Goal: Information Seeking & Learning: Learn about a topic

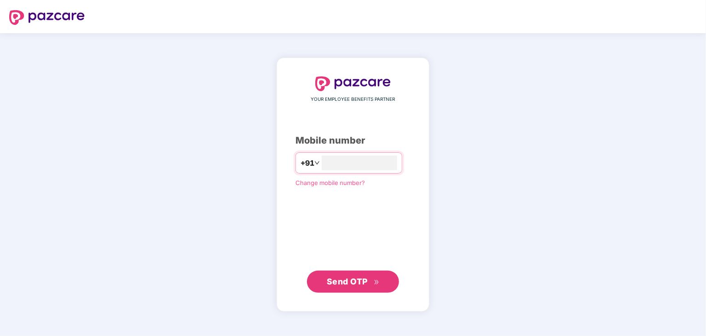
type input "**********"
click at [348, 219] on div "**********" at bounding box center [352, 184] width 115 height 216
click at [361, 278] on span "Send OTP" at bounding box center [347, 281] width 41 height 10
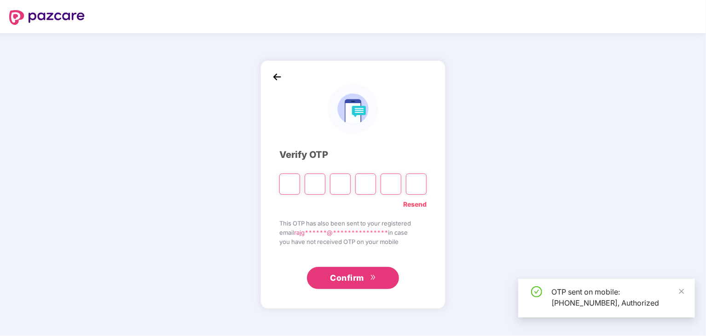
click at [252, 109] on div "**********" at bounding box center [353, 184] width 706 height 303
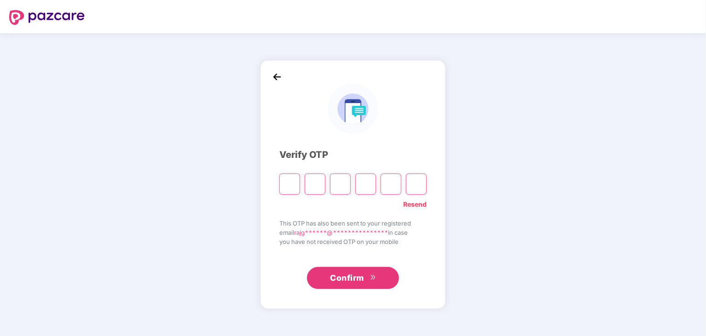
click at [291, 189] on input "Please enter verification code. Digit 1" at bounding box center [289, 184] width 21 height 21
type input "*"
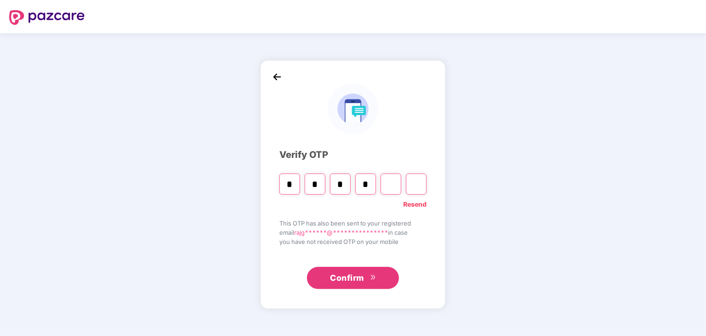
type input "*"
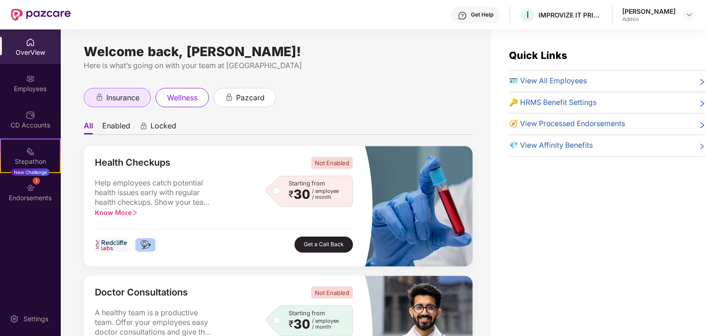
click at [143, 104] on div "insurance" at bounding box center [117, 97] width 67 height 19
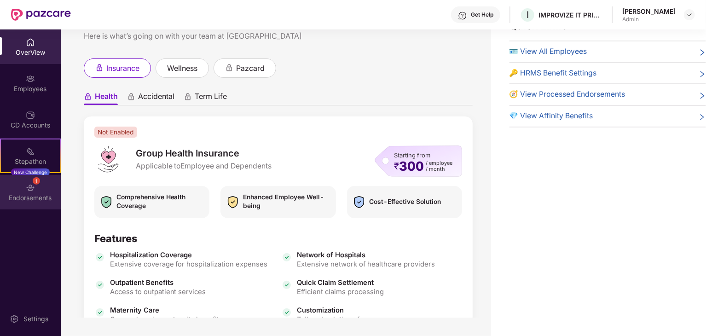
click at [27, 183] on img at bounding box center [30, 187] width 9 height 9
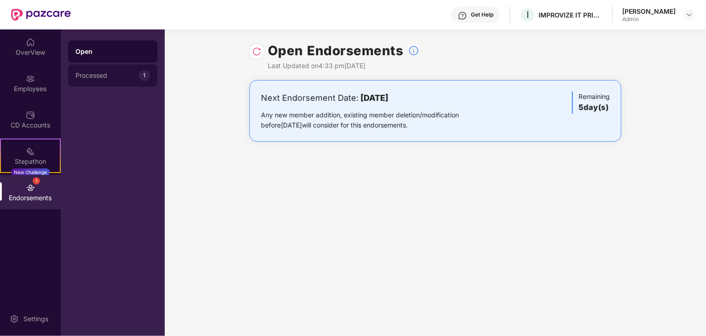
click at [101, 77] on div "Processed" at bounding box center [107, 75] width 64 height 7
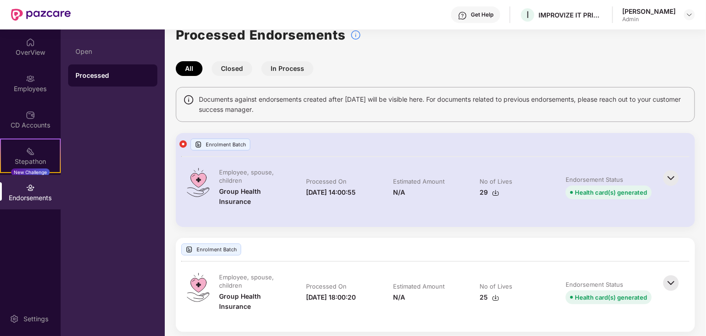
scroll to position [22, 0]
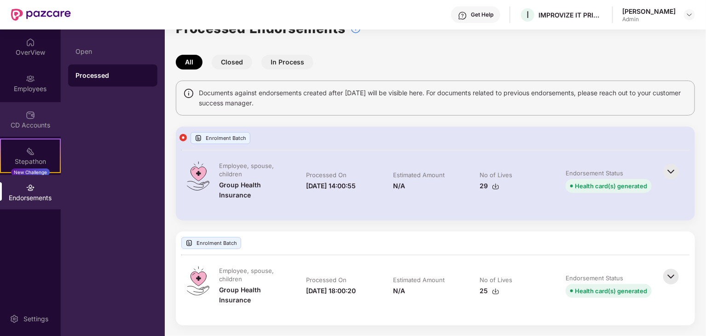
click at [23, 106] on div "CD Accounts" at bounding box center [30, 119] width 61 height 35
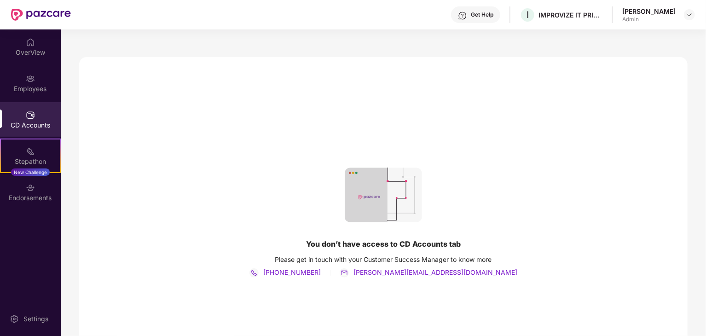
click at [36, 81] on div "Employees" at bounding box center [30, 83] width 61 height 35
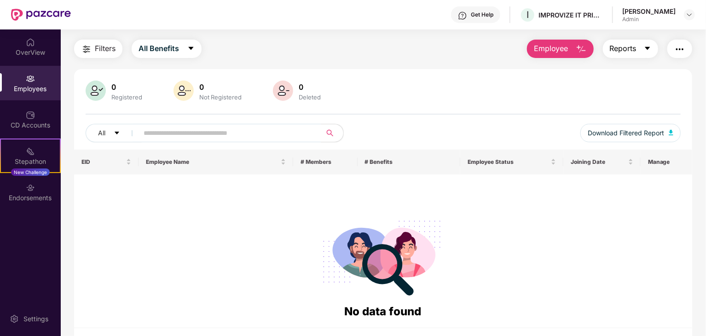
click at [644, 54] on button "Reports" at bounding box center [630, 49] width 55 height 18
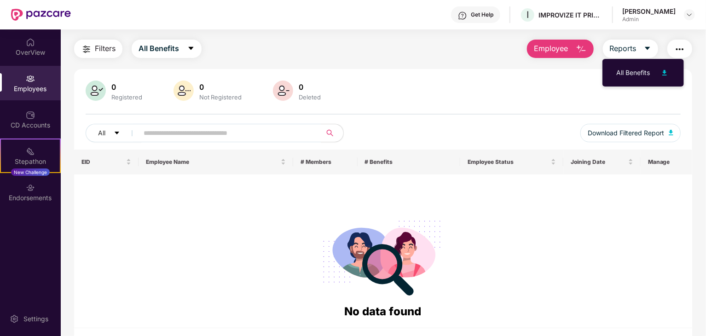
click at [680, 48] on img "button" at bounding box center [679, 49] width 11 height 11
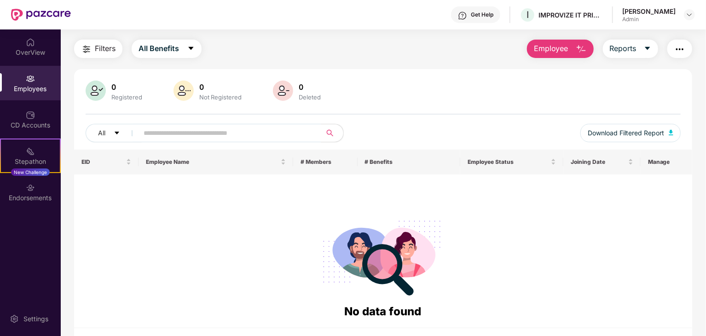
click at [417, 78] on div "0 Registered 0 Not Registered 0 Deleted All Download Filtered Report EID Employ…" at bounding box center [383, 215] width 618 height 292
click at [26, 117] on img at bounding box center [30, 114] width 9 height 9
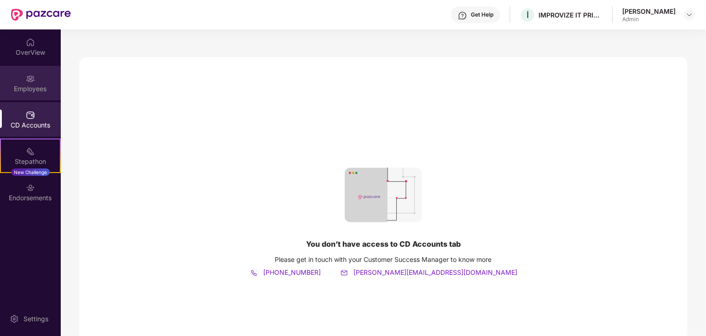
click at [33, 81] on img at bounding box center [30, 78] width 9 height 9
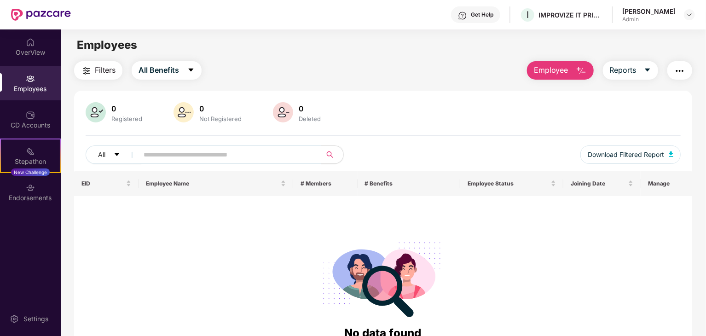
scroll to position [0, 0]
click at [22, 50] on div "OverView" at bounding box center [30, 52] width 61 height 9
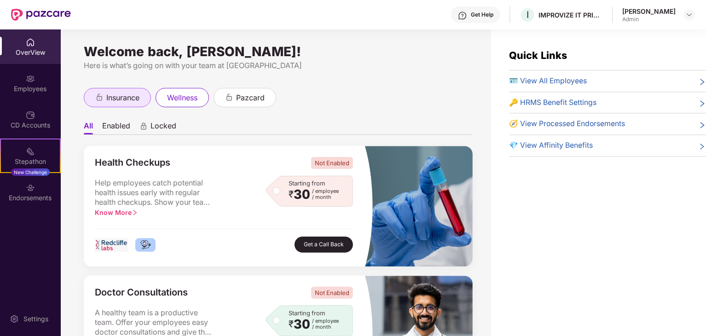
click at [125, 100] on span "insurance" at bounding box center [122, 98] width 33 height 12
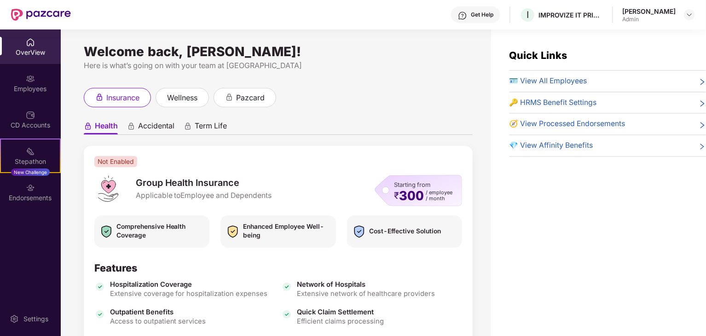
click at [560, 79] on span "🪪 View All Employees" at bounding box center [548, 81] width 78 height 12
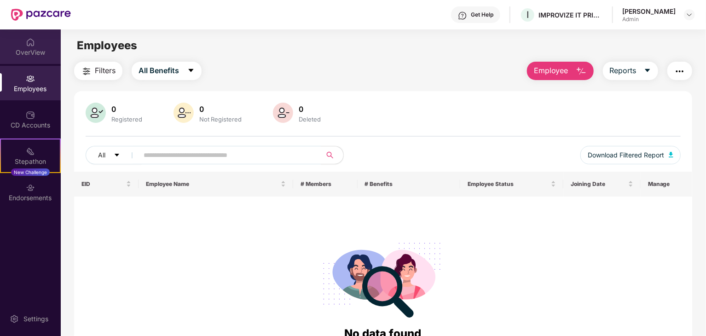
click at [39, 48] on div "OverView" at bounding box center [30, 52] width 61 height 9
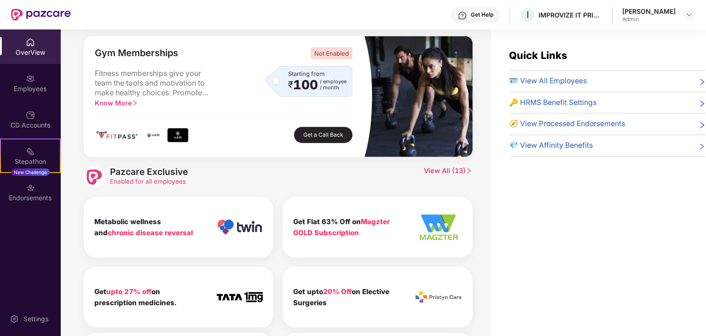
scroll to position [444, 0]
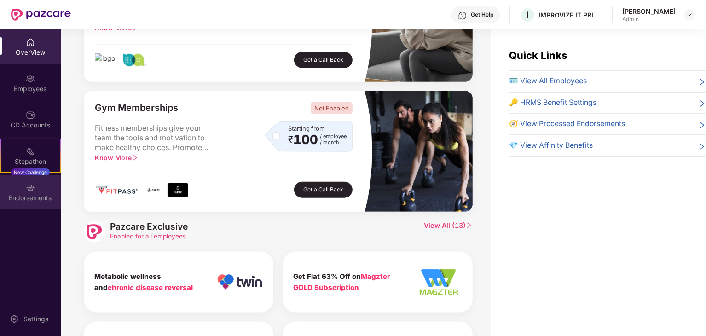
click at [26, 181] on div "Endorsements" at bounding box center [30, 192] width 61 height 35
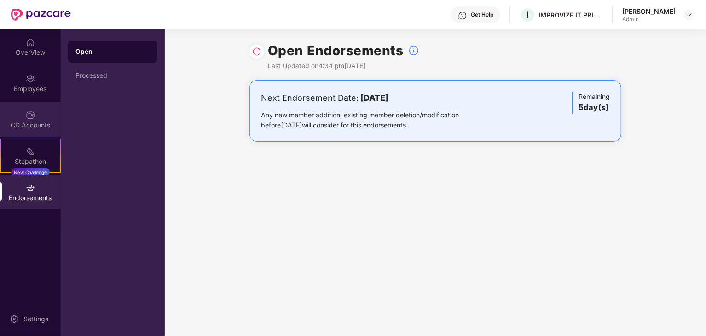
click at [30, 132] on div "CD Accounts" at bounding box center [30, 119] width 61 height 35
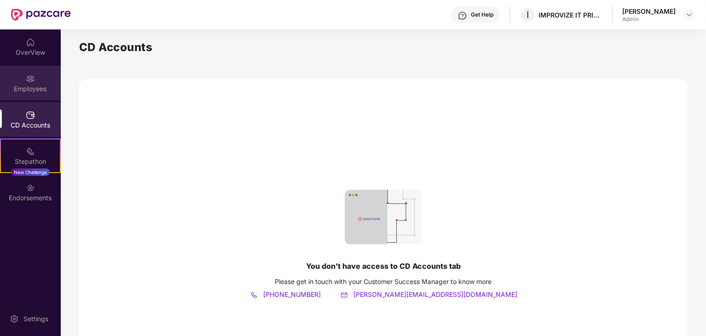
click at [36, 76] on div "Employees" at bounding box center [30, 83] width 61 height 35
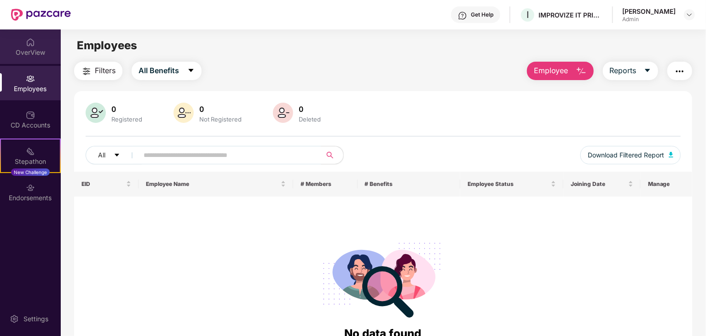
click at [41, 46] on div "OverView" at bounding box center [30, 46] width 61 height 35
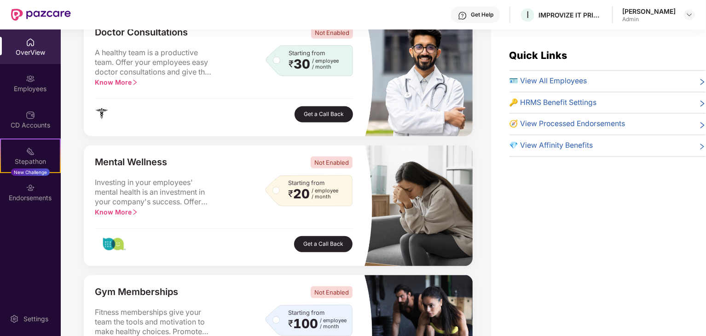
scroll to position [0, 0]
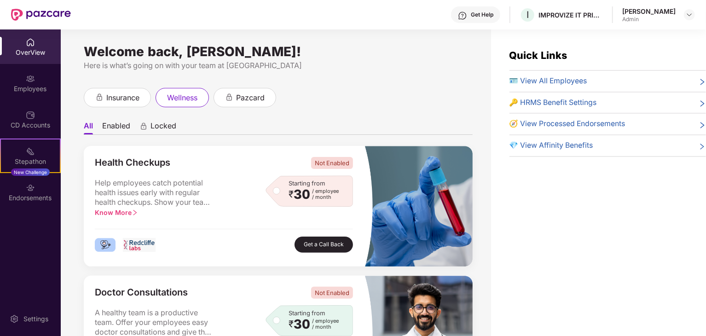
click at [692, 20] on div "[PERSON_NAME] Admin" at bounding box center [658, 15] width 73 height 16
click at [689, 14] on img at bounding box center [689, 14] width 7 height 7
click at [404, 83] on div "Welcome back, [PERSON_NAME]! Here is what’s going on with your team at Pazcare …" at bounding box center [276, 188] width 430 height 318
click at [584, 125] on span "🧭 View Processed Endorsements" at bounding box center [567, 124] width 116 height 12
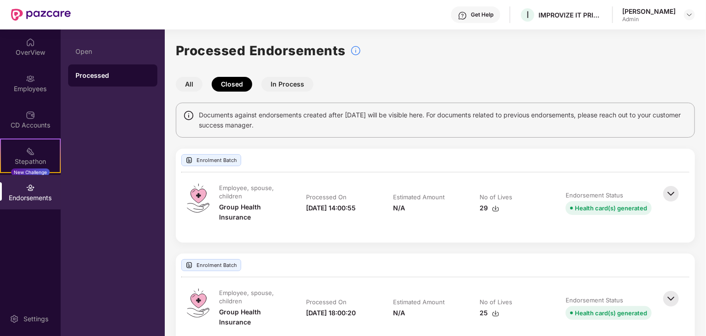
scroll to position [22, 0]
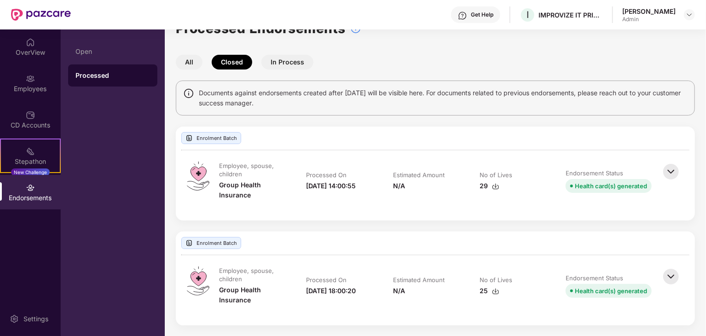
click at [289, 177] on td "Employee, spouse, children Group Health Insurance" at bounding box center [253, 186] width 87 height 48
click at [674, 168] on img at bounding box center [671, 172] width 20 height 20
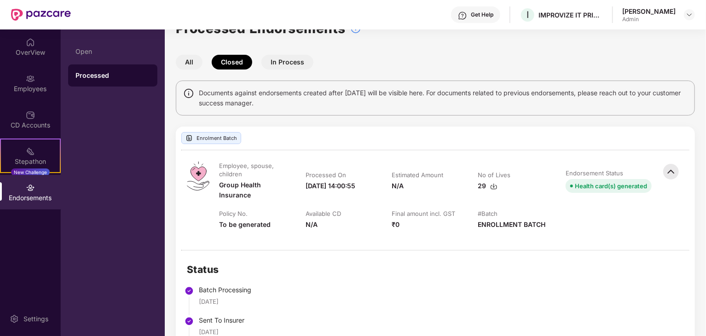
click at [495, 187] on img at bounding box center [493, 186] width 7 height 7
click at [517, 206] on td "No of Lives 29" at bounding box center [512, 186] width 87 height 48
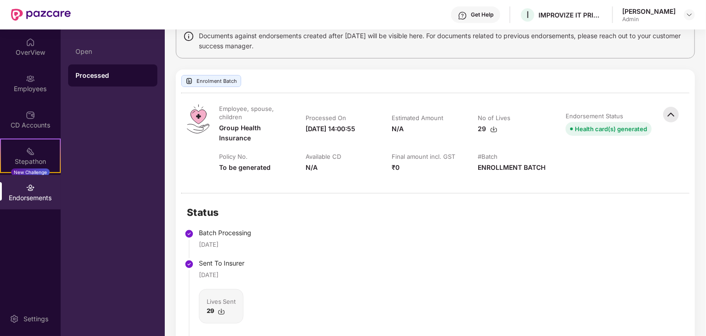
scroll to position [206, 0]
